Goal: Task Accomplishment & Management: Manage account settings

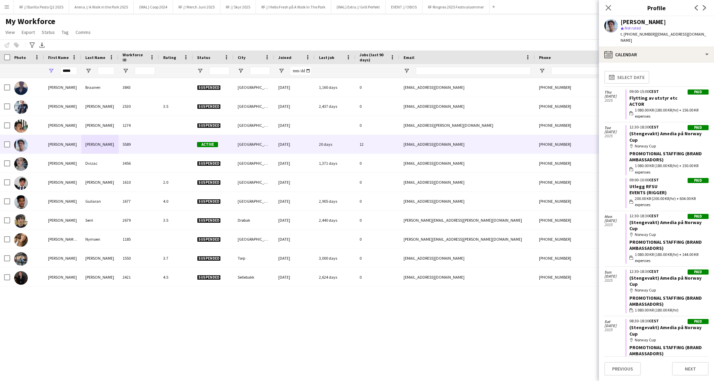
click at [5, 6] on app-icon "Menu" at bounding box center [6, 6] width 5 height 5
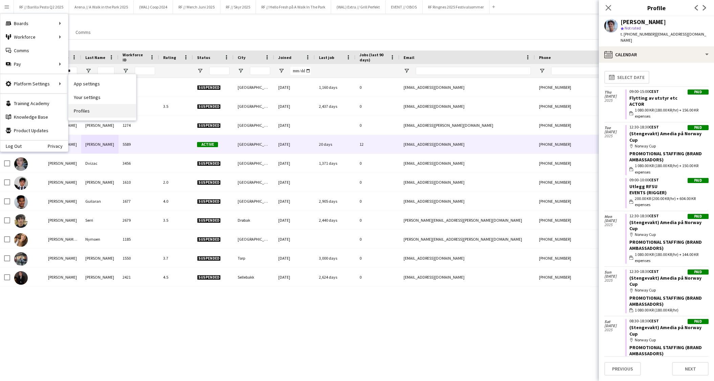
click at [87, 110] on link "Profiles" at bounding box center [102, 111] width 68 height 14
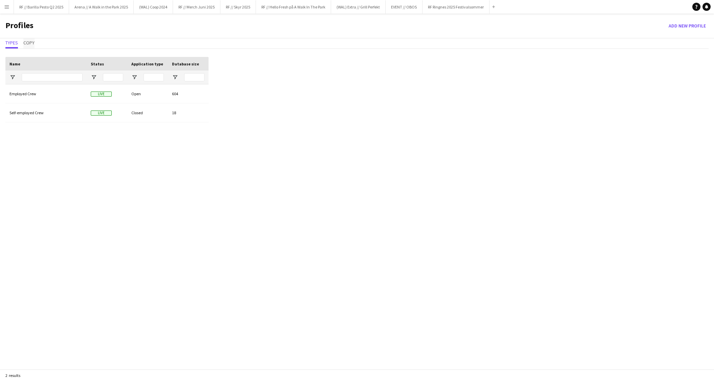
click at [29, 43] on span "Copy" at bounding box center [28, 42] width 11 height 5
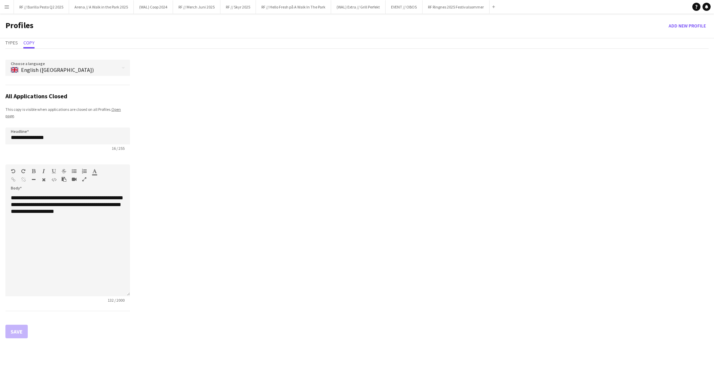
click at [9, 8] on app-icon "Menu" at bounding box center [6, 6] width 5 height 5
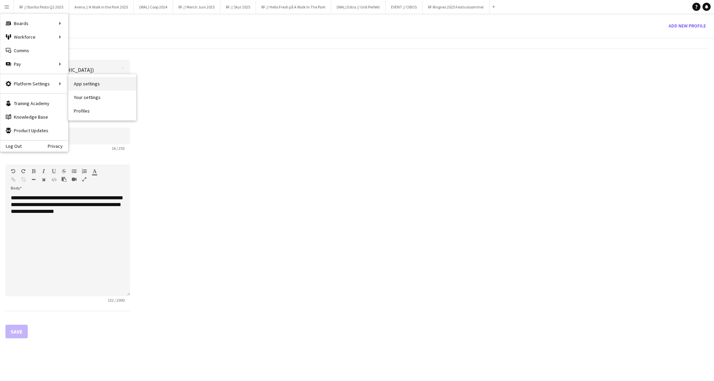
click at [87, 86] on link "App settings" at bounding box center [102, 84] width 68 height 14
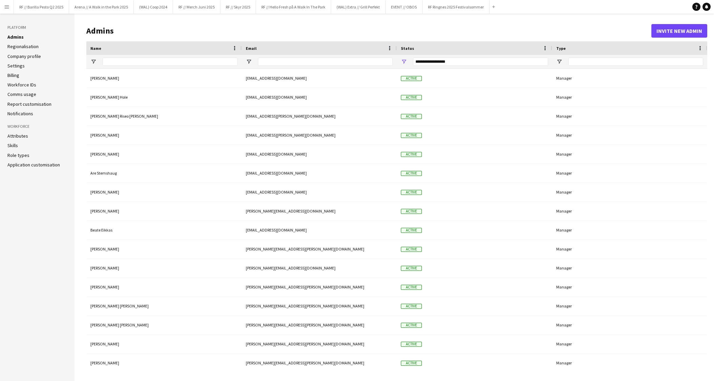
click at [16, 72] on link "Billing" at bounding box center [13, 75] width 12 height 6
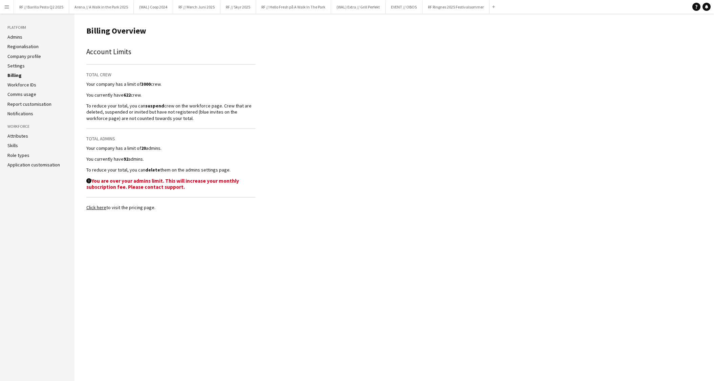
click at [101, 208] on link "Click here" at bounding box center [96, 207] width 20 height 6
click at [8, 8] on app-icon "Menu" at bounding box center [6, 6] width 5 height 5
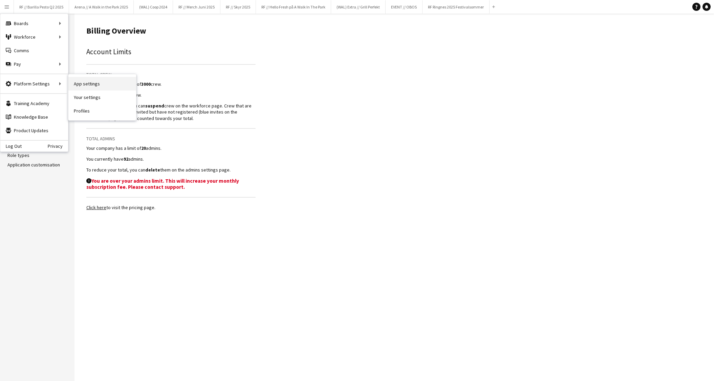
click at [86, 82] on link "App settings" at bounding box center [102, 84] width 68 height 14
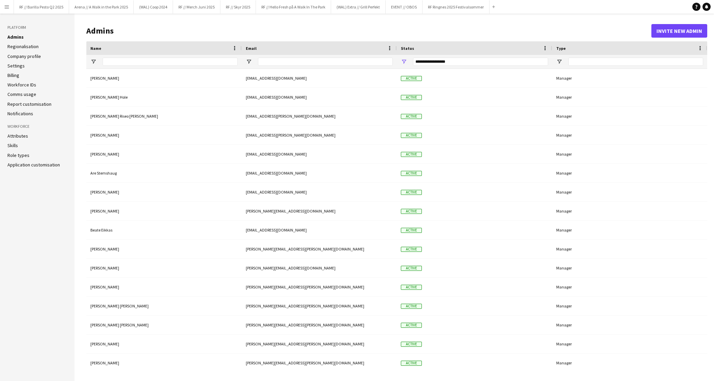
click at [8, 8] on app-icon "Menu" at bounding box center [6, 6] width 5 height 5
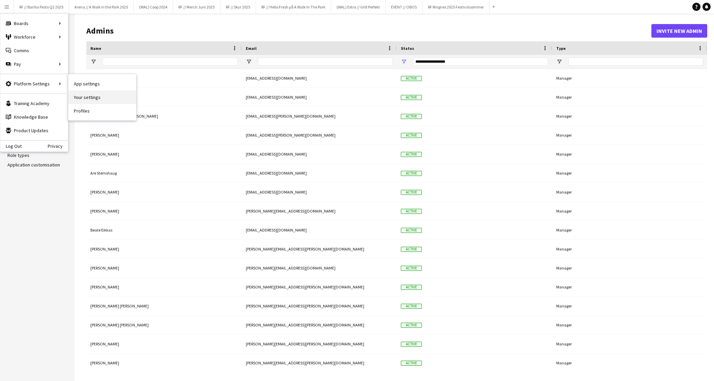
click at [85, 99] on link "Your settings" at bounding box center [102, 97] width 68 height 14
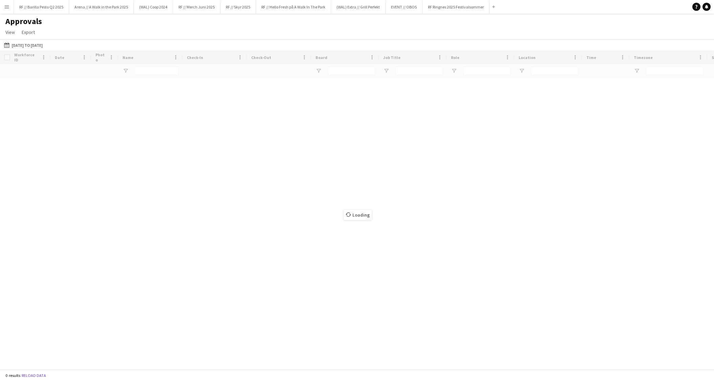
type input "*****"
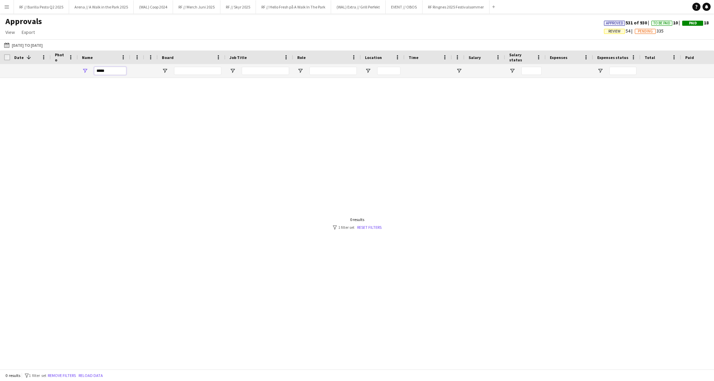
click at [112, 70] on input "*****" at bounding box center [110, 71] width 32 height 8
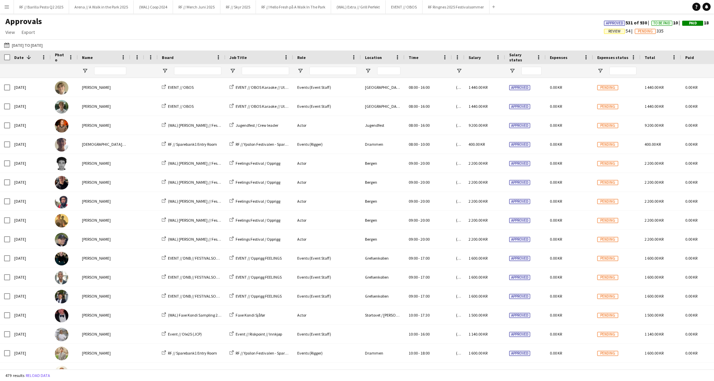
click at [8, 8] on app-icon "Menu" at bounding box center [6, 6] width 5 height 5
